Goal: Contribute content: Add original content to the website for others to see

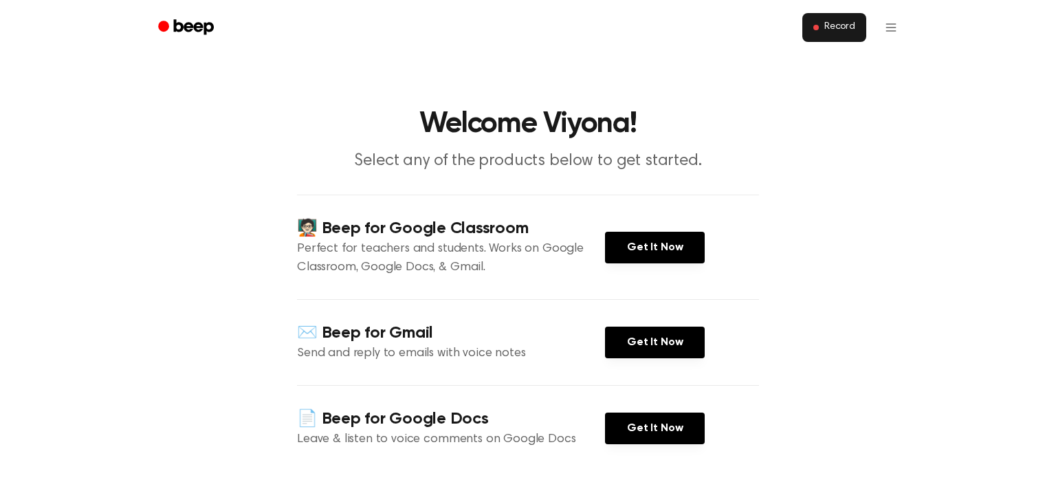
click at [819, 32] on button "Record" at bounding box center [834, 27] width 64 height 29
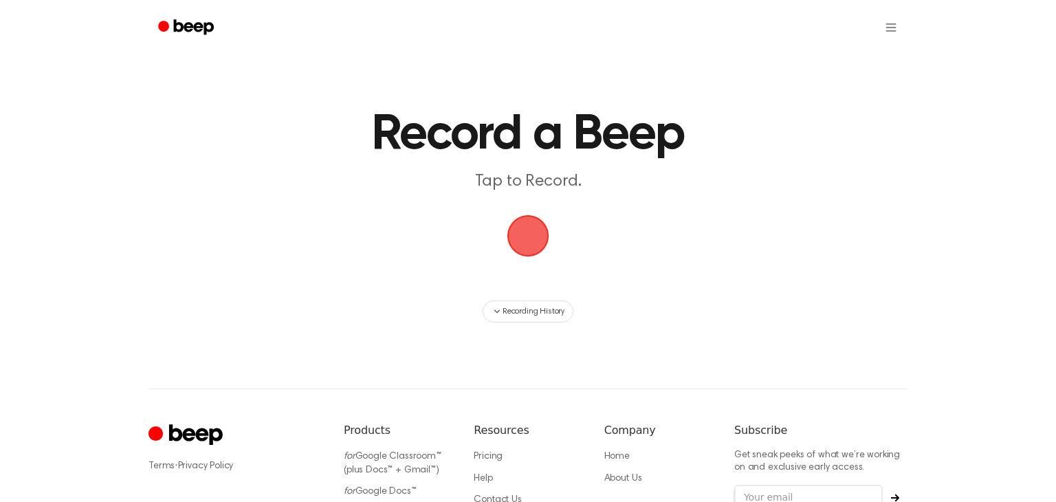
click at [520, 242] on span "button" at bounding box center [527, 235] width 49 height 49
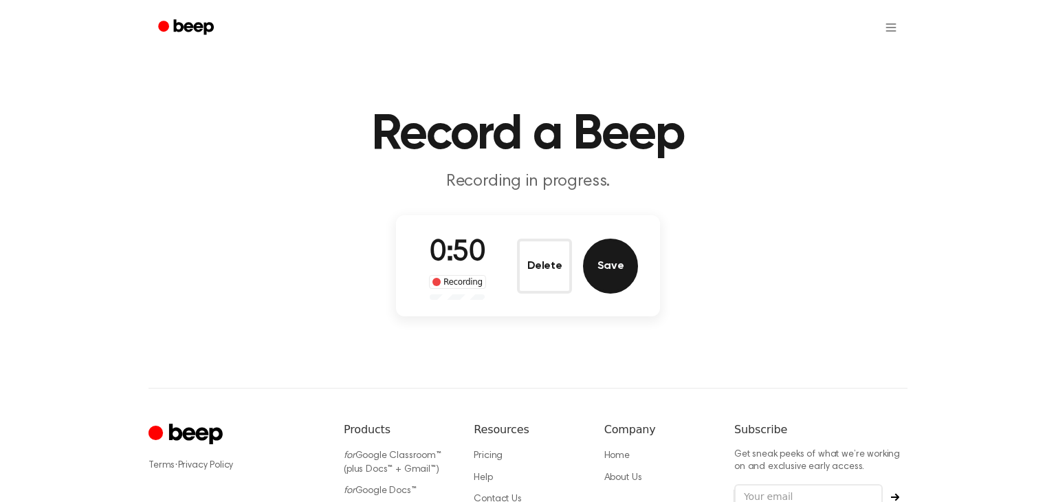
click at [605, 265] on button "Save" at bounding box center [610, 266] width 55 height 55
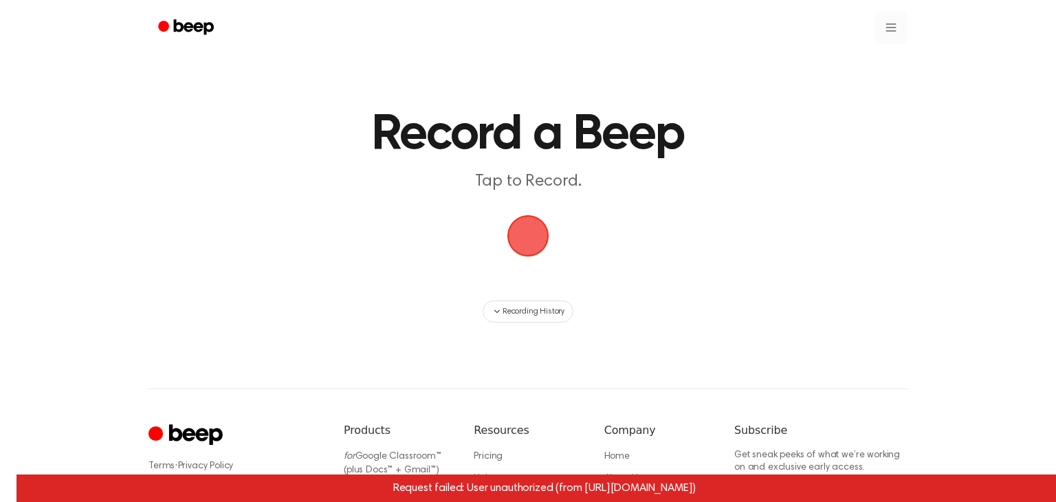
click at [883, 33] on html "Record a Beep Tap to Record. Recording History Request failed: User unauthorize…" at bounding box center [528, 325] width 1056 height 650
click at [887, 60] on link "Recording History" at bounding box center [862, 61] width 85 height 23
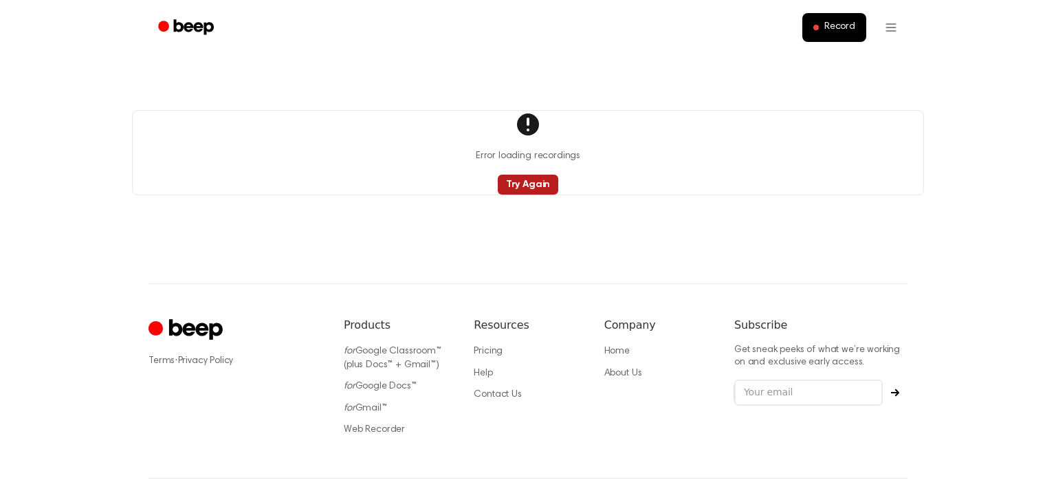
click at [550, 184] on button "Try Again" at bounding box center [528, 185] width 61 height 20
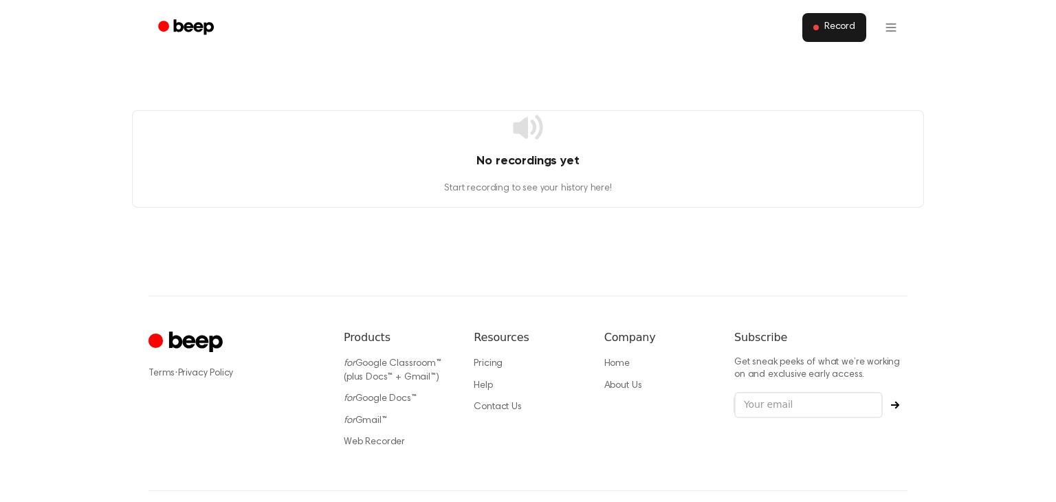
click at [846, 34] on button "Record" at bounding box center [834, 27] width 64 height 29
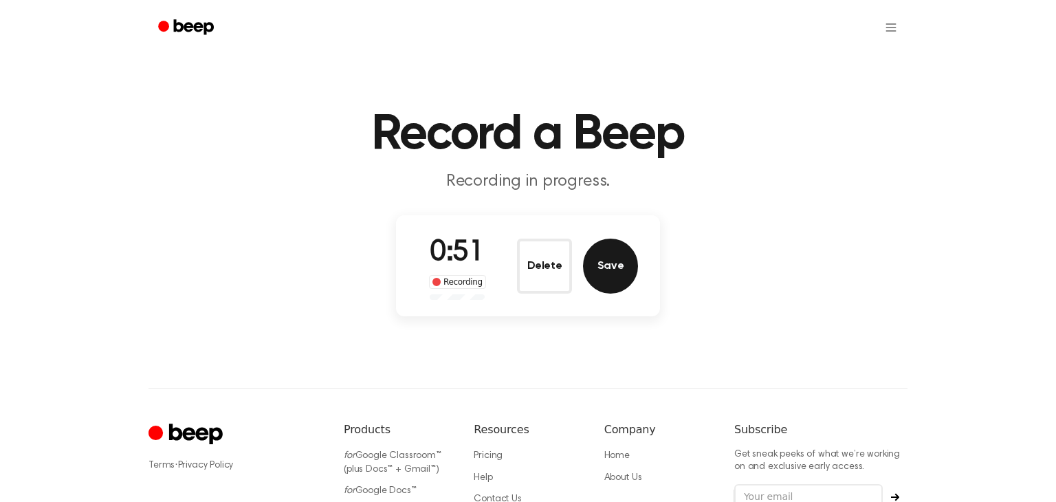
click at [624, 261] on button "Save" at bounding box center [610, 266] width 55 height 55
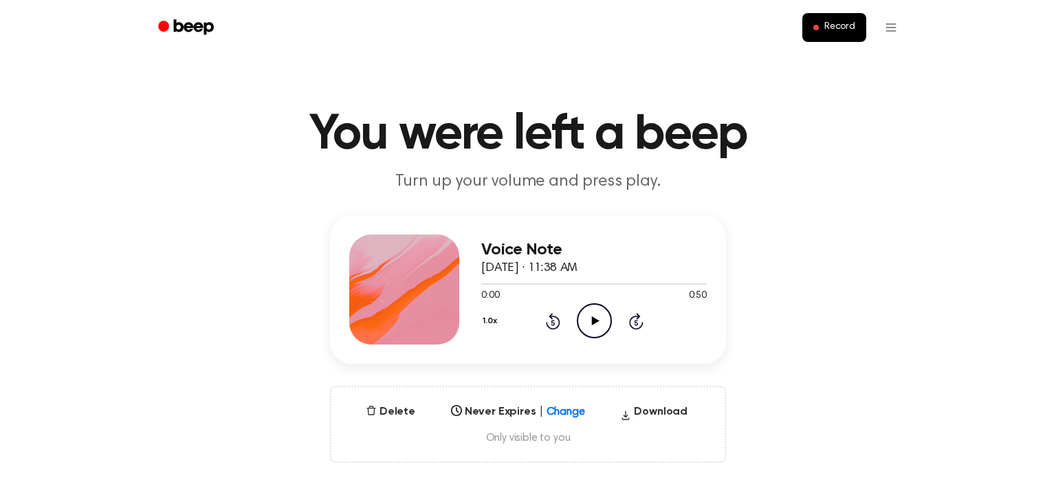
click at [602, 326] on icon "Play Audio" at bounding box center [594, 320] width 35 height 35
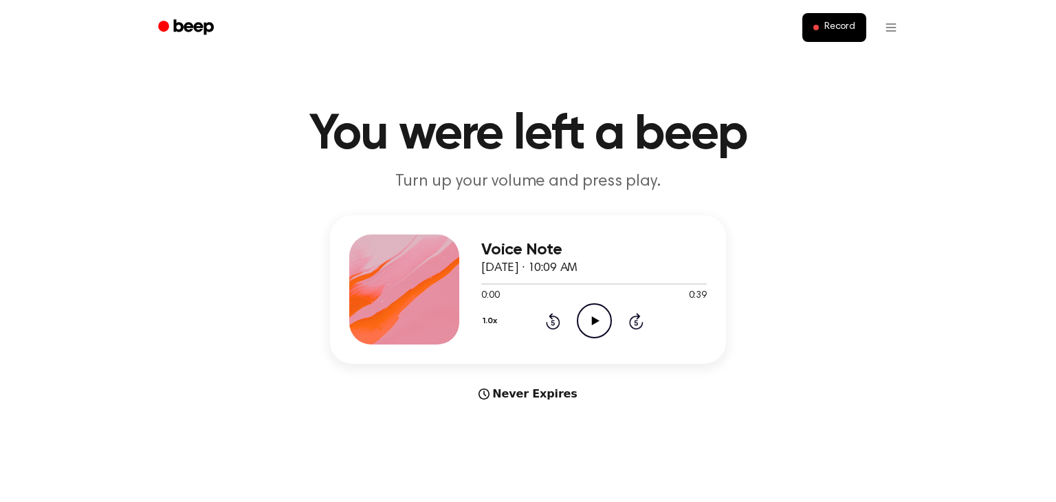
click at [589, 306] on icon "Play Audio" at bounding box center [594, 320] width 35 height 35
